Goal: Entertainment & Leisure: Consume media (video, audio)

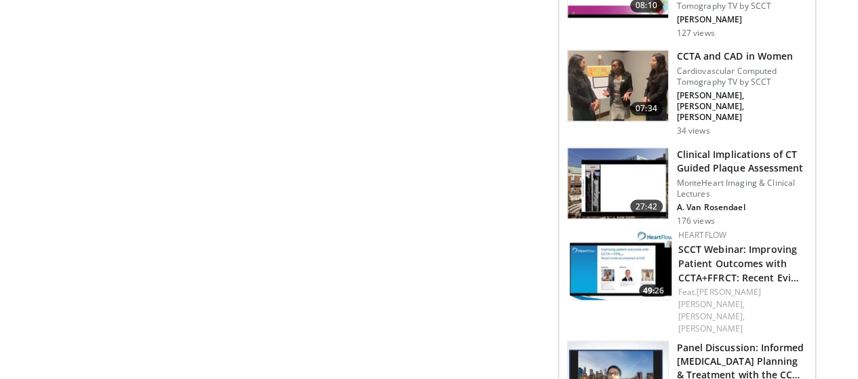
scroll to position [1178, 0]
